Goal: Navigation & Orientation: Find specific page/section

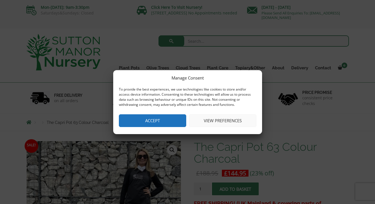
click at [162, 122] on button "Accept" at bounding box center [152, 120] width 67 height 13
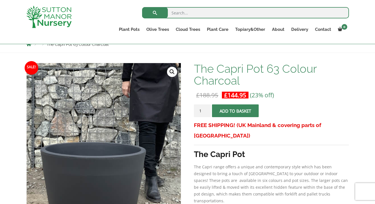
scroll to position [63, 0]
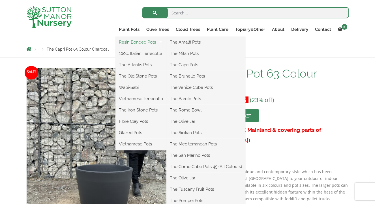
click at [137, 43] on link "Resin Bonded Pots" at bounding box center [141, 42] width 51 height 8
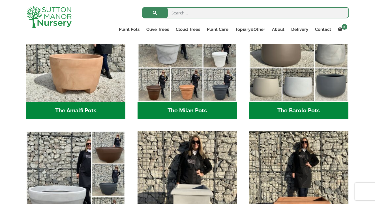
scroll to position [193, 0]
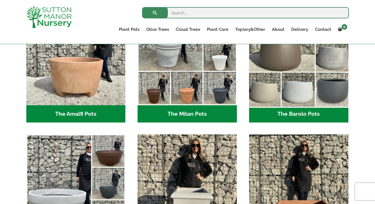
click at [283, 55] on img "Visit product category The Barolo Pots" at bounding box center [299, 55] width 104 height 104
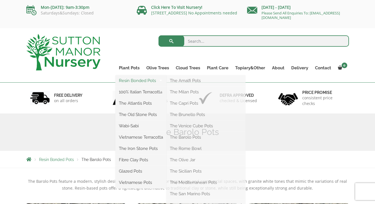
click at [139, 81] on link "Resin Bonded Pots" at bounding box center [141, 80] width 51 height 8
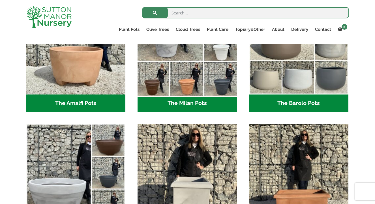
scroll to position [130, 0]
